Goal: Transaction & Acquisition: Purchase product/service

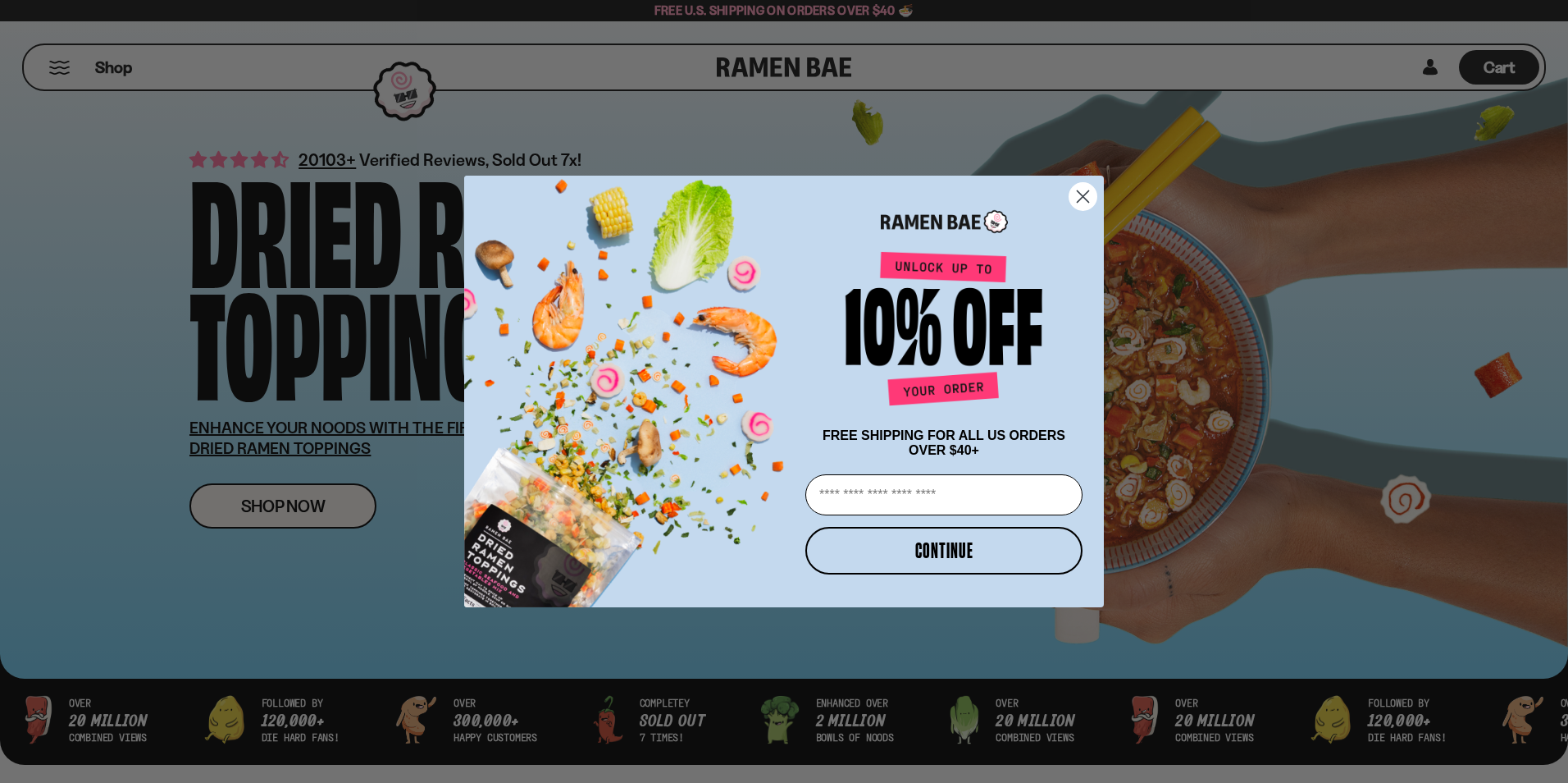
click at [1082, 191] on icon "Close dialog" at bounding box center [1083, 195] width 11 height 11
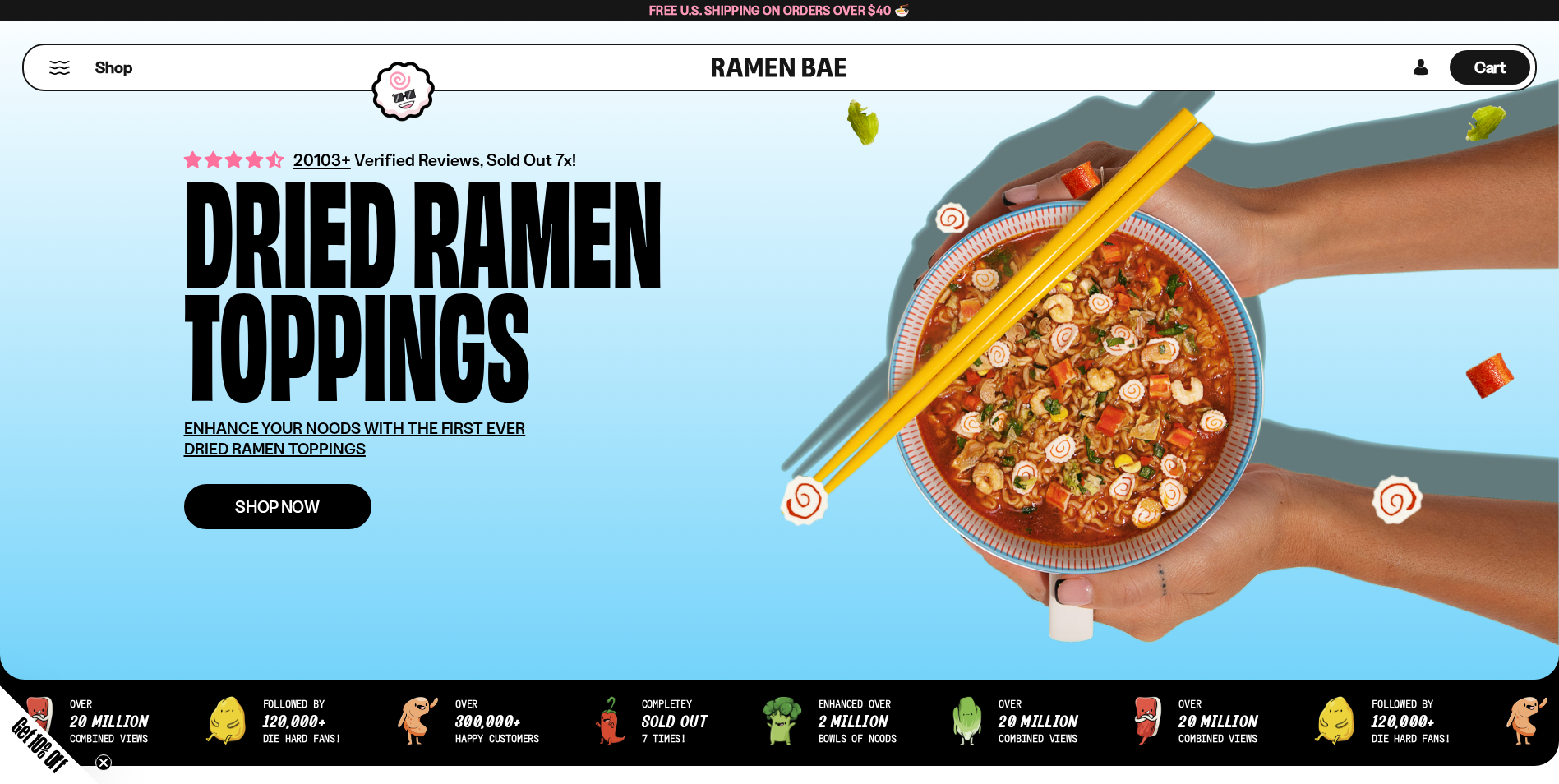
click at [310, 511] on span "Shop Now" at bounding box center [277, 506] width 85 height 17
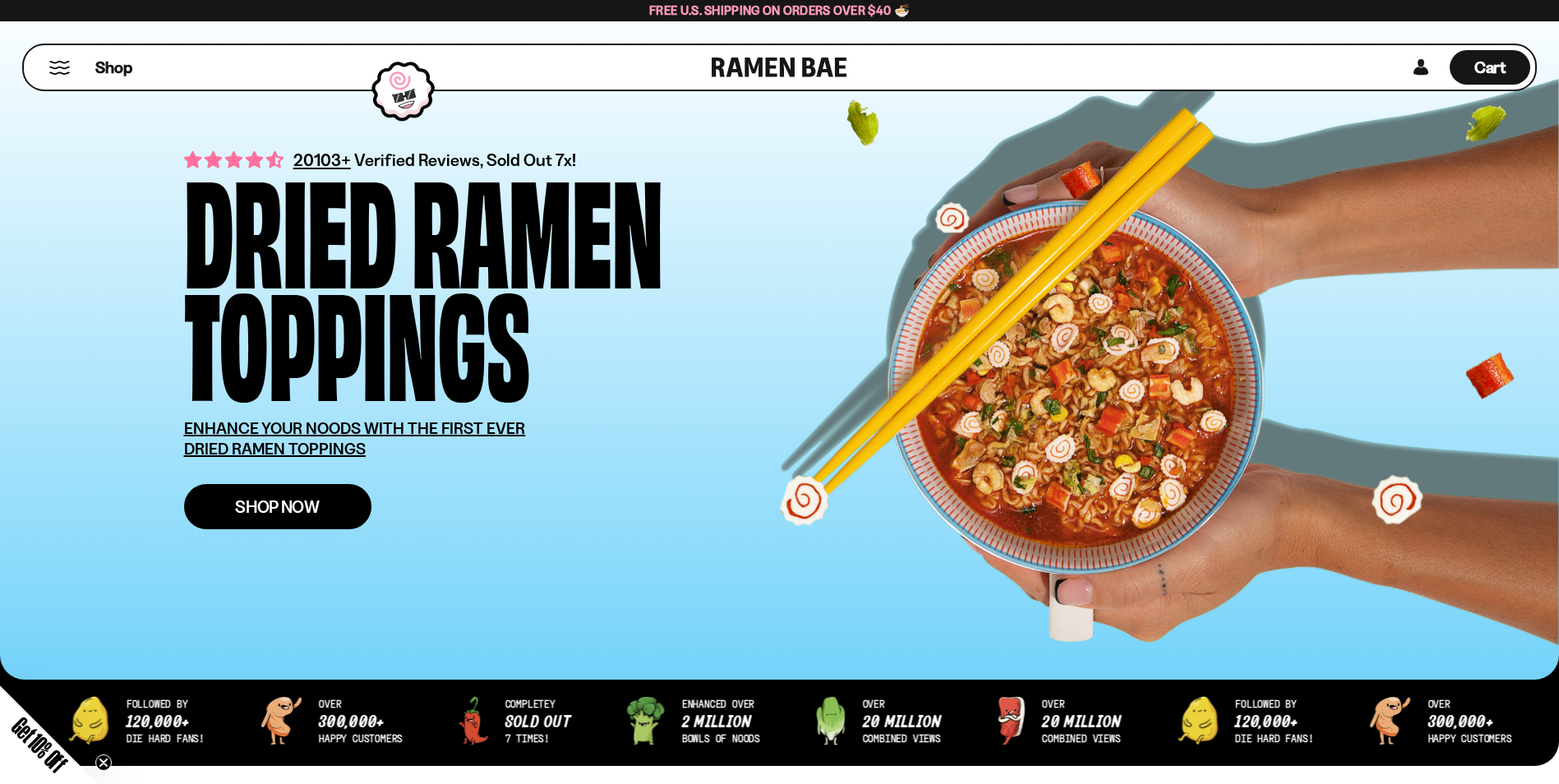
click at [277, 510] on span "Shop Now" at bounding box center [277, 506] width 85 height 17
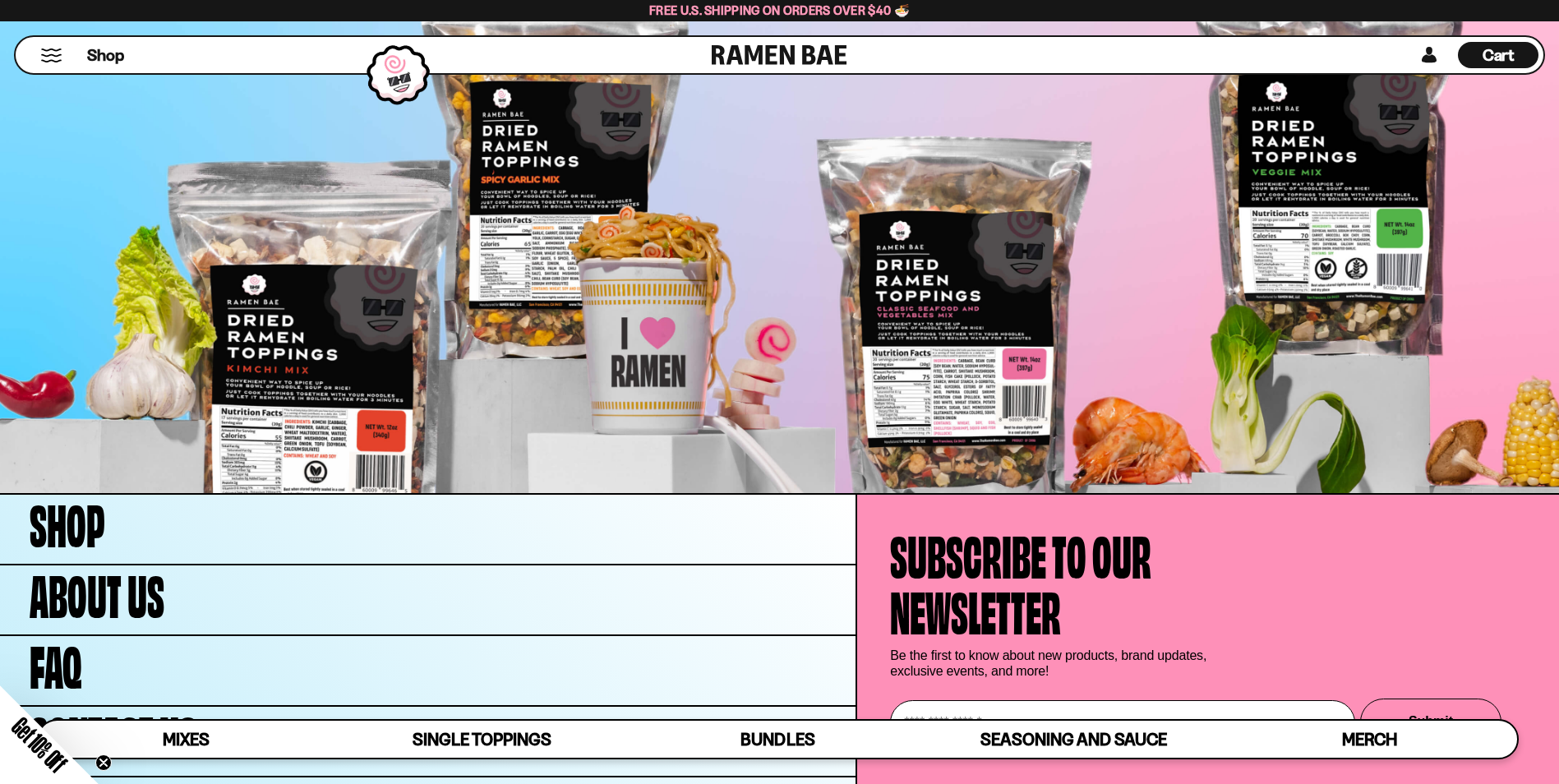
scroll to position [6407, 0]
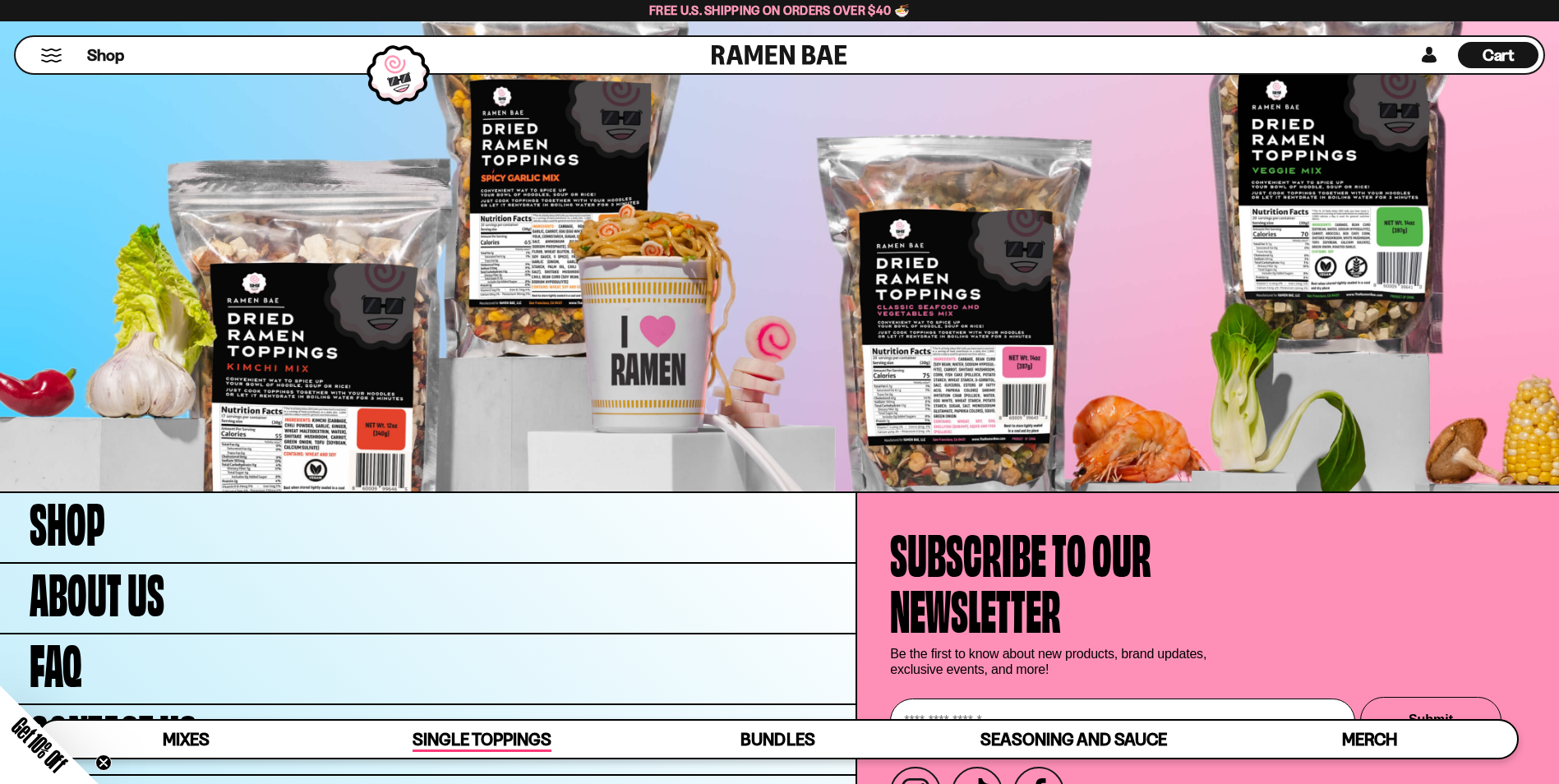
click at [475, 733] on span "Single Toppings" at bounding box center [482, 740] width 139 height 23
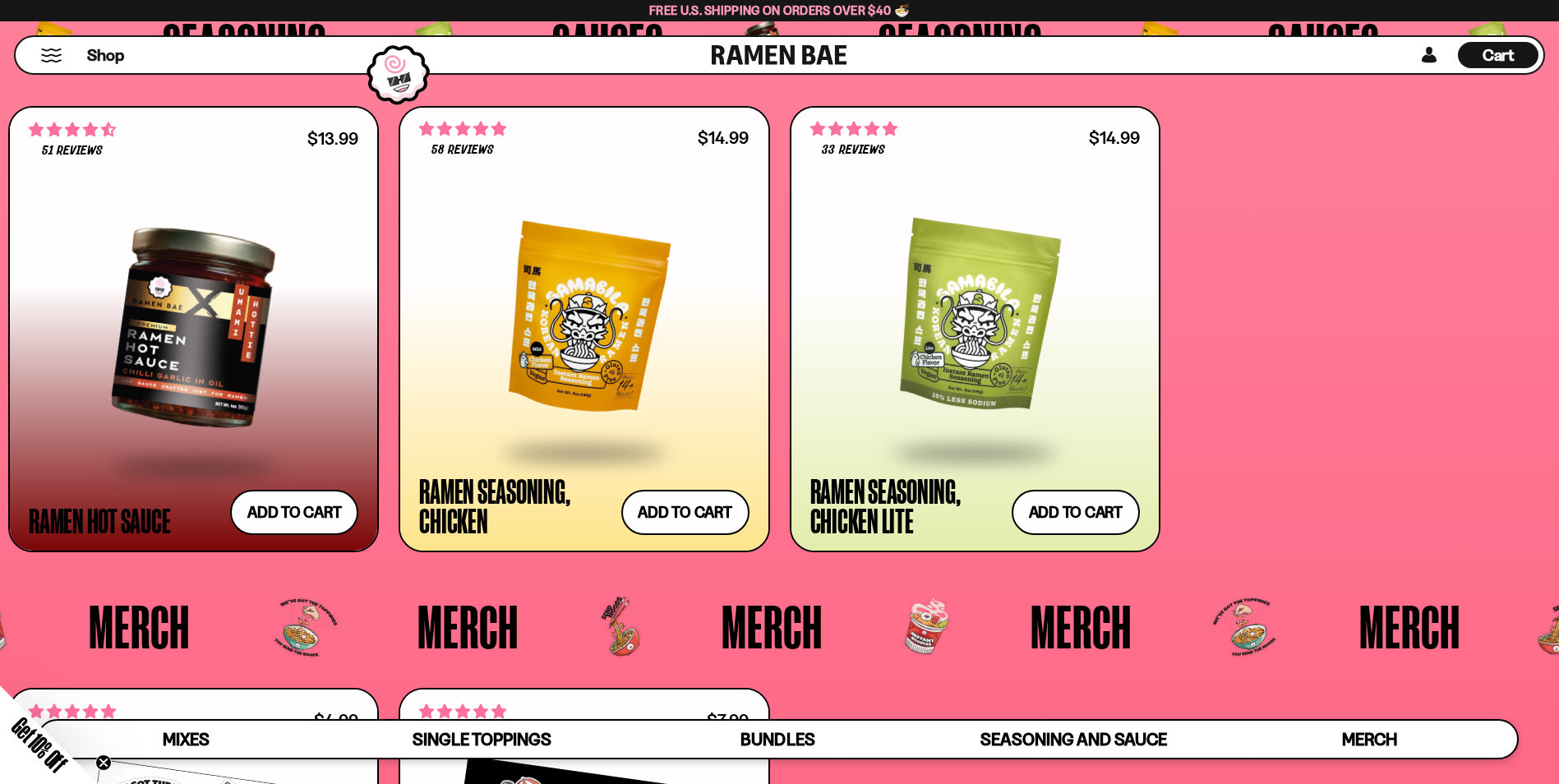
scroll to position [4761, 0]
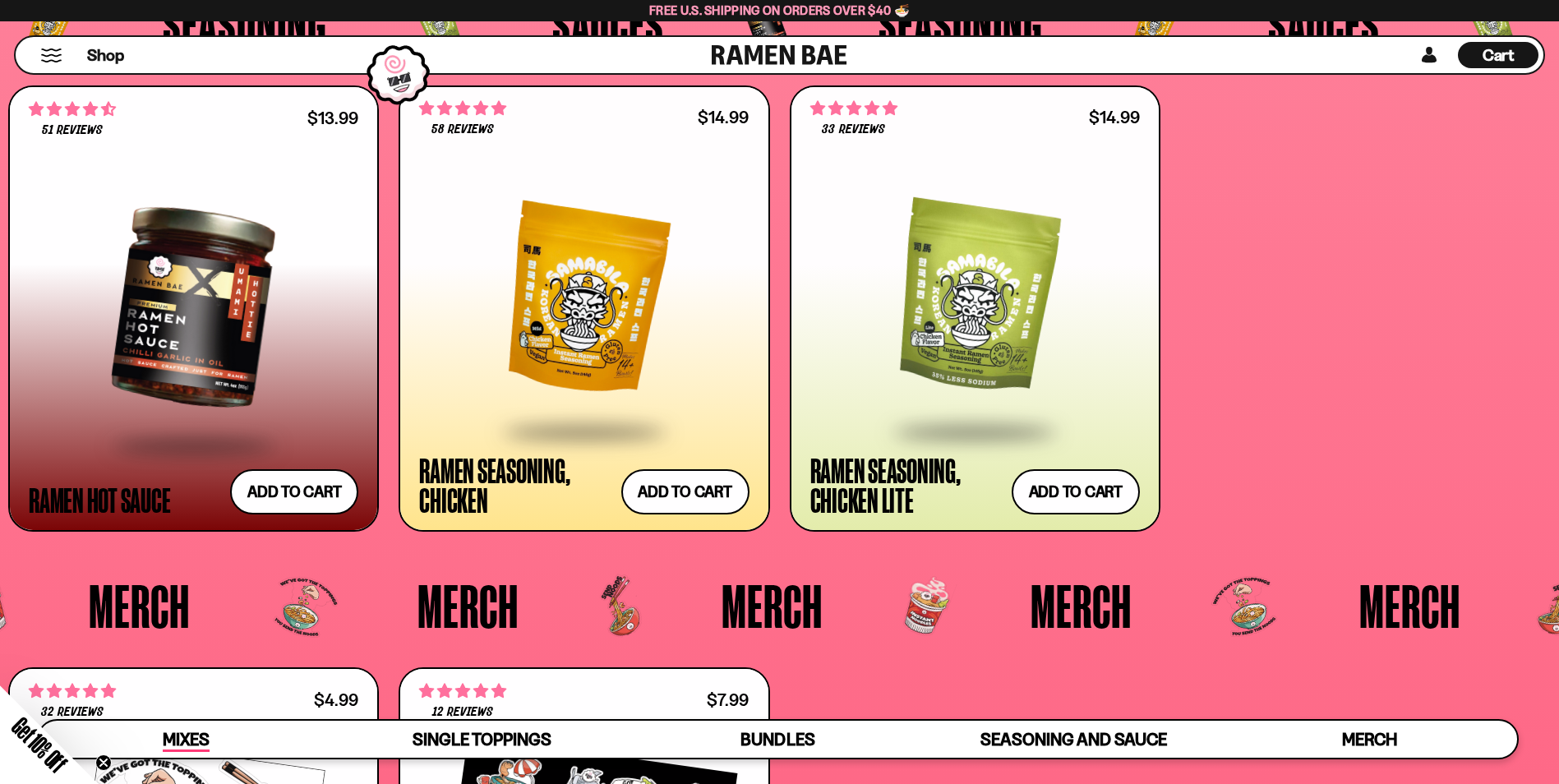
click at [181, 740] on span "Mixes" at bounding box center [186, 740] width 47 height 23
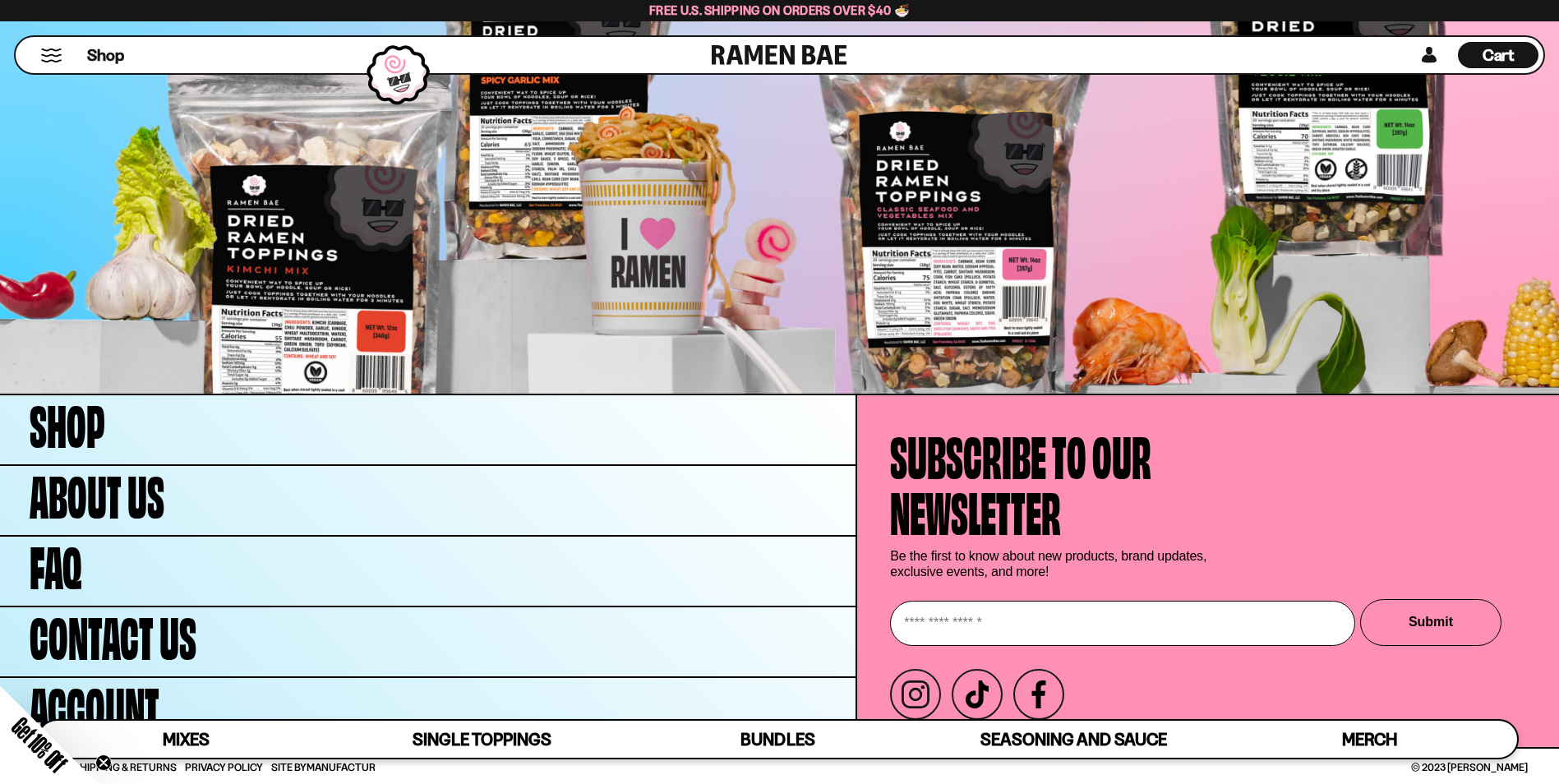
scroll to position [6506, 0]
